Goal: Transaction & Acquisition: Purchase product/service

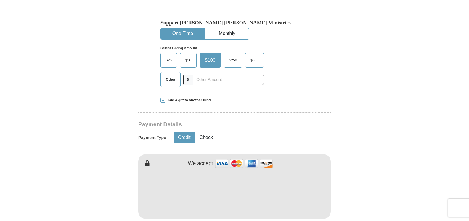
scroll to position [198, 0]
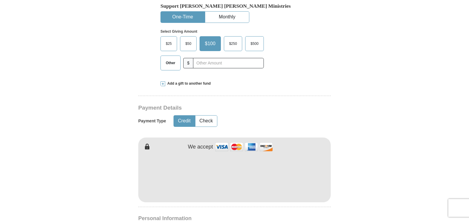
click at [173, 45] on span "$25" at bounding box center [169, 43] width 12 height 9
click at [0, 0] on input "$25" at bounding box center [0, 0] width 0 height 0
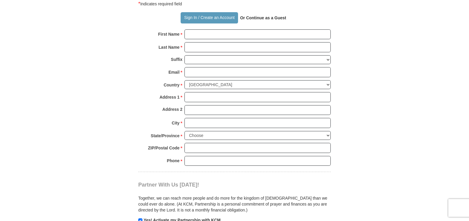
scroll to position [420, 0]
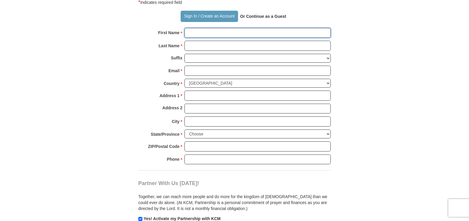
click at [202, 33] on input "First Name *" at bounding box center [258, 33] width 146 height 10
type input "Lutishia"
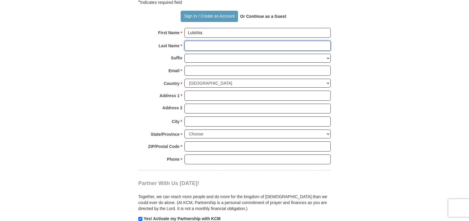
click at [197, 46] on input "Last Name *" at bounding box center [258, 46] width 146 height 10
type input "[PERSON_NAME]"
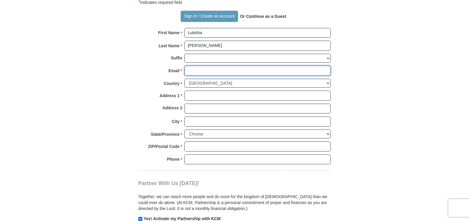
click at [199, 69] on input "Email *" at bounding box center [258, 71] width 146 height 10
type input "[EMAIL_ADDRESS][DOMAIN_NAME]"
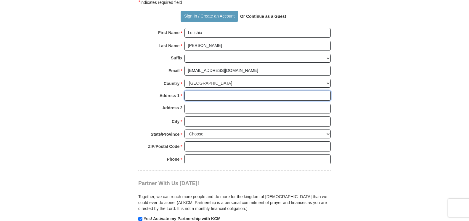
click at [204, 96] on input "Address 1 *" at bounding box center [258, 95] width 146 height 10
type input "[STREET_ADDRESS]"
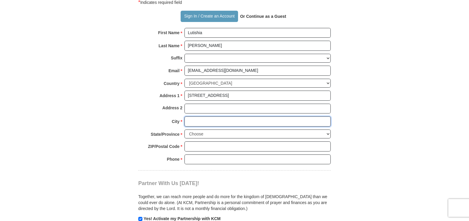
click at [202, 120] on input "City *" at bounding box center [258, 121] width 146 height 10
type input "[GEOGRAPHIC_DATA]"
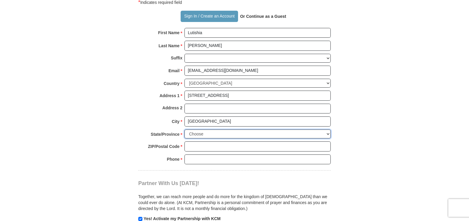
click at [202, 132] on select "Choose [US_STATE] [US_STATE] [US_STATE] [US_STATE] [US_STATE] Armed Forces Amer…" at bounding box center [258, 133] width 146 height 9
select select "FL"
click at [185, 129] on select "Choose [US_STATE] [US_STATE] [US_STATE] [US_STATE] [US_STATE] Armed Forces Amer…" at bounding box center [258, 133] width 146 height 9
click at [198, 144] on input "ZIP/Postal Code *" at bounding box center [258, 146] width 146 height 10
type input "32128"
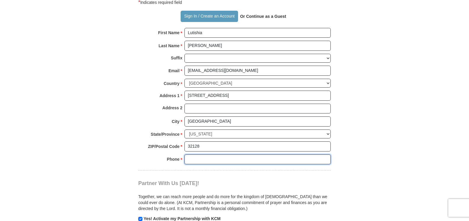
click at [188, 158] on input "Phone * *" at bounding box center [258, 159] width 146 height 10
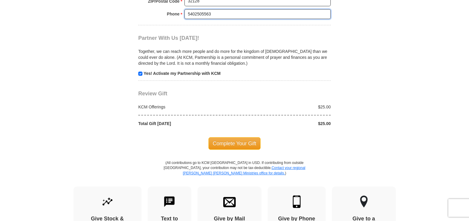
scroll to position [566, 0]
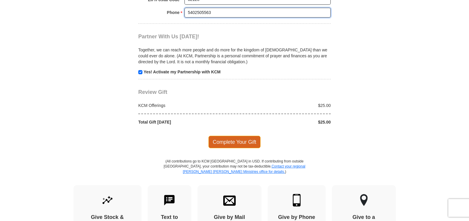
type input "5402505563"
click at [225, 142] on span "Complete Your Gift" at bounding box center [235, 141] width 52 height 12
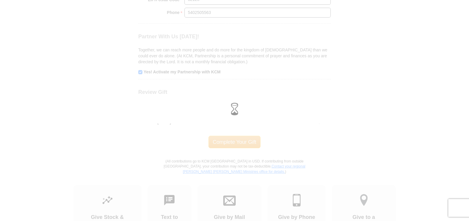
drag, startPoint x: 214, startPoint y: 112, endPoint x: 212, endPoint y: 108, distance: 4.1
